Goal: Task Accomplishment & Management: Use online tool/utility

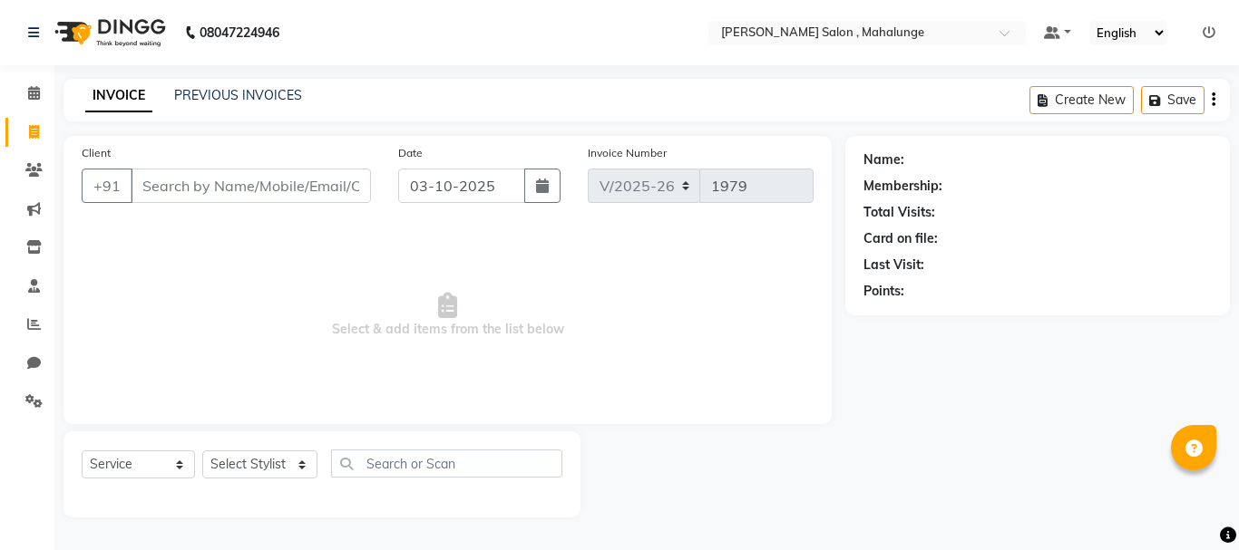
select select "7250"
select select "service"
click at [35, 170] on icon at bounding box center [33, 170] width 17 height 14
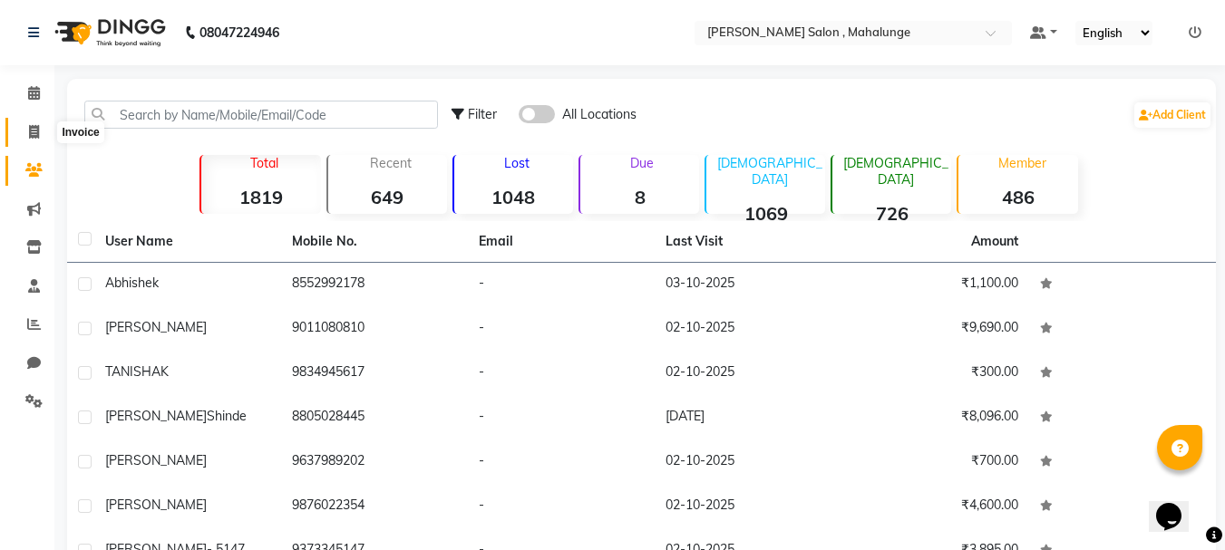
click at [40, 130] on span at bounding box center [34, 132] width 32 height 21
select select "service"
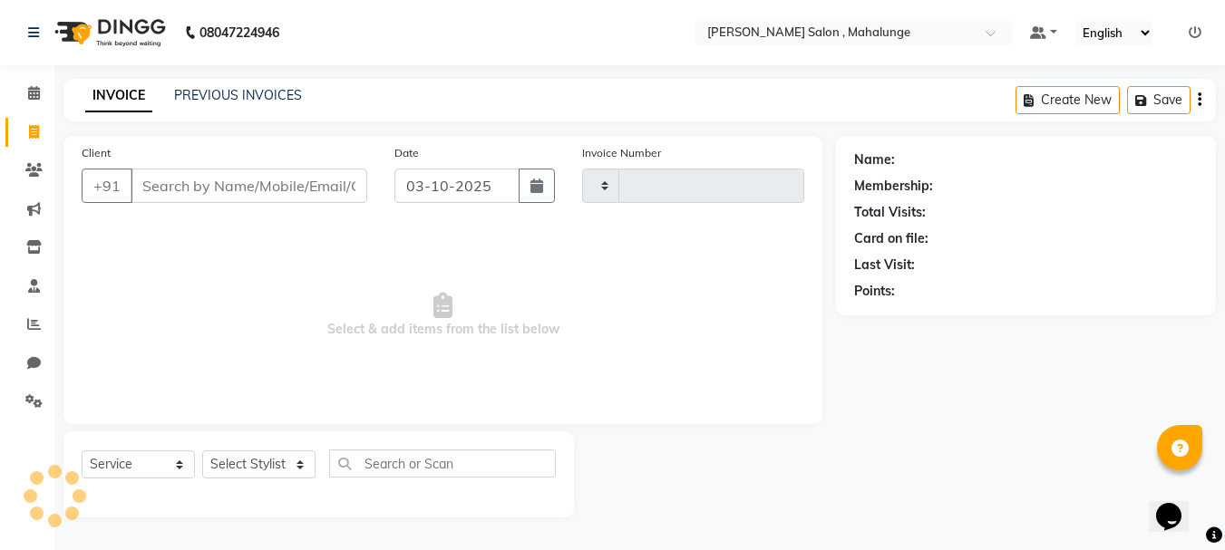
type input "1979"
select select "7250"
click at [43, 94] on span at bounding box center [34, 93] width 32 height 21
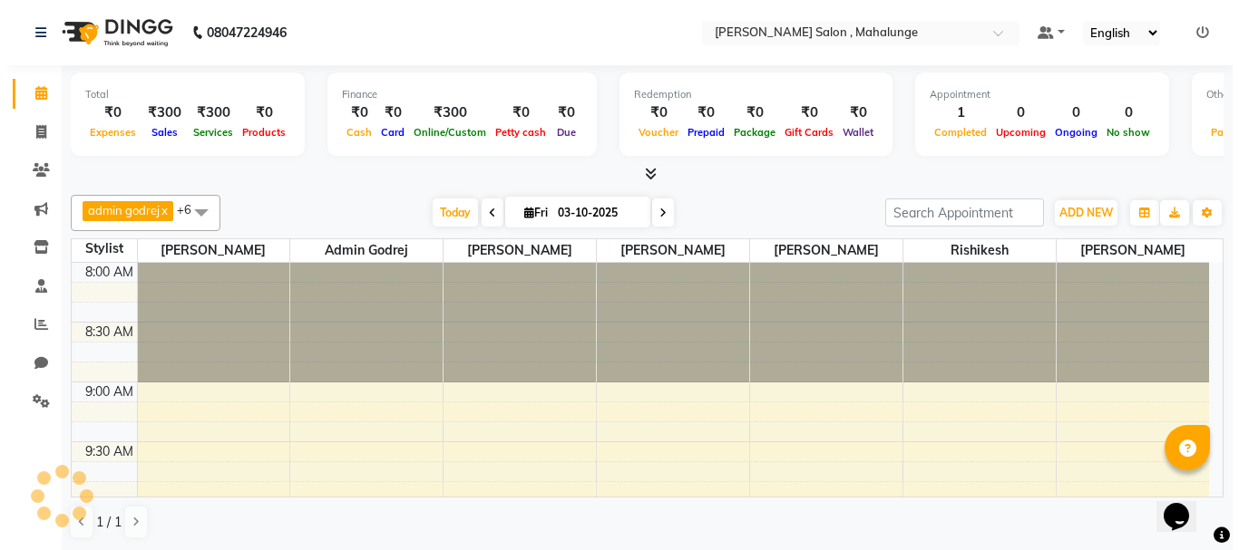
scroll to position [360, 0]
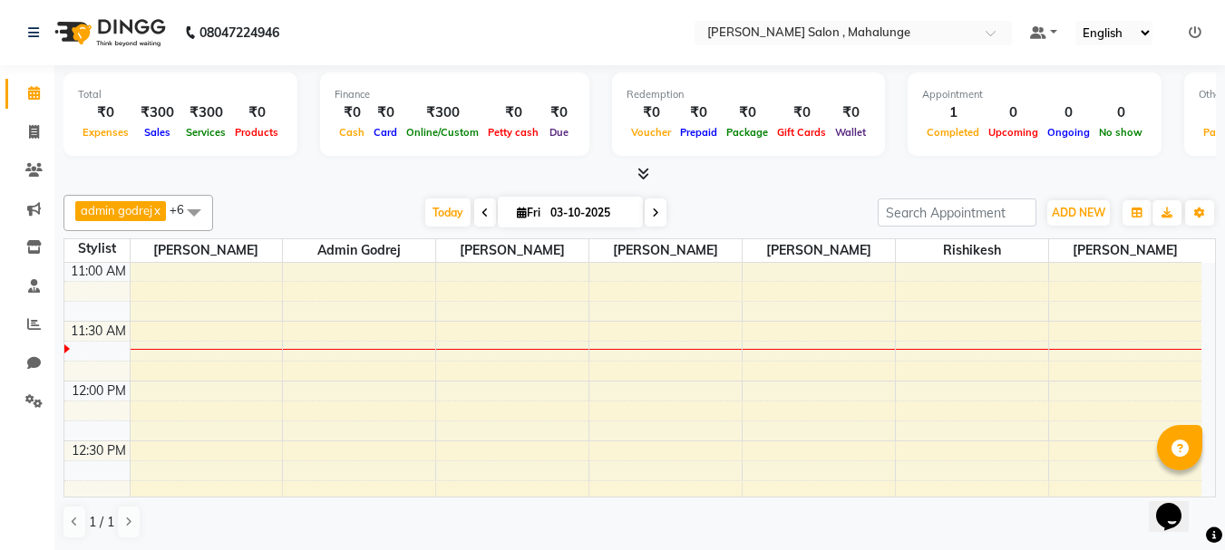
click at [642, 179] on icon at bounding box center [643, 174] width 12 height 14
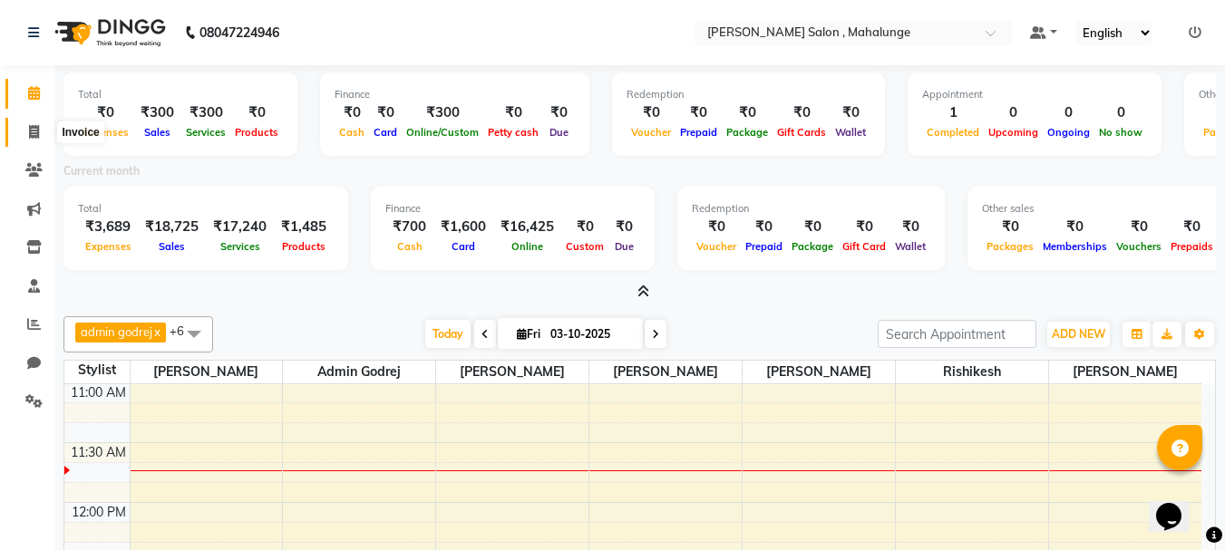
click at [34, 134] on icon at bounding box center [34, 132] width 10 height 14
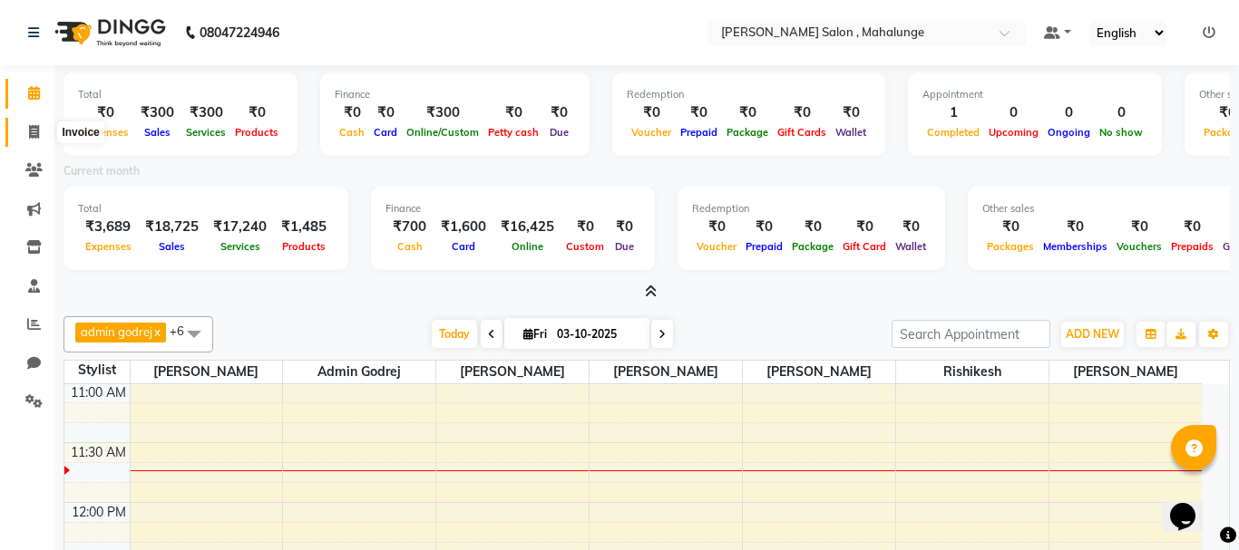
select select "7250"
select select "service"
